Goal: Check status

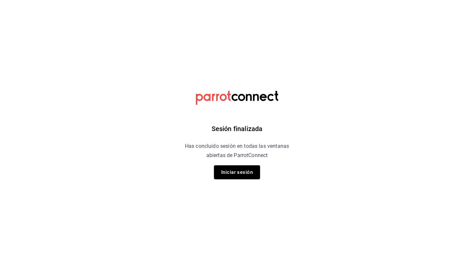
click at [244, 168] on button "Iniciar sesión" at bounding box center [237, 172] width 46 height 14
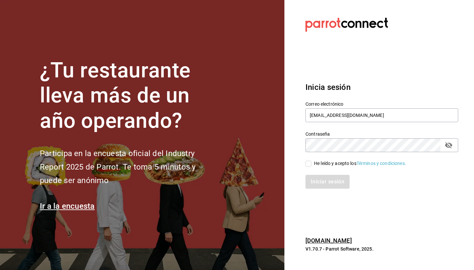
type input "administracion@comaldeamelia.com"
click at [304, 164] on div "He leído y acepto los Términos y condiciones." at bounding box center [377, 159] width 161 height 15
click at [309, 165] on input "He leído y acepto los Términos y condiciones." at bounding box center [308, 164] width 6 height 6
checkbox input "true"
click at [324, 182] on button "Iniciar sesión" at bounding box center [327, 182] width 45 height 14
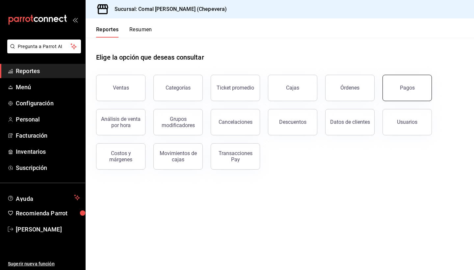
click at [399, 96] on button "Pagos" at bounding box center [406, 88] width 49 height 26
